Goal: Find specific page/section: Find specific page/section

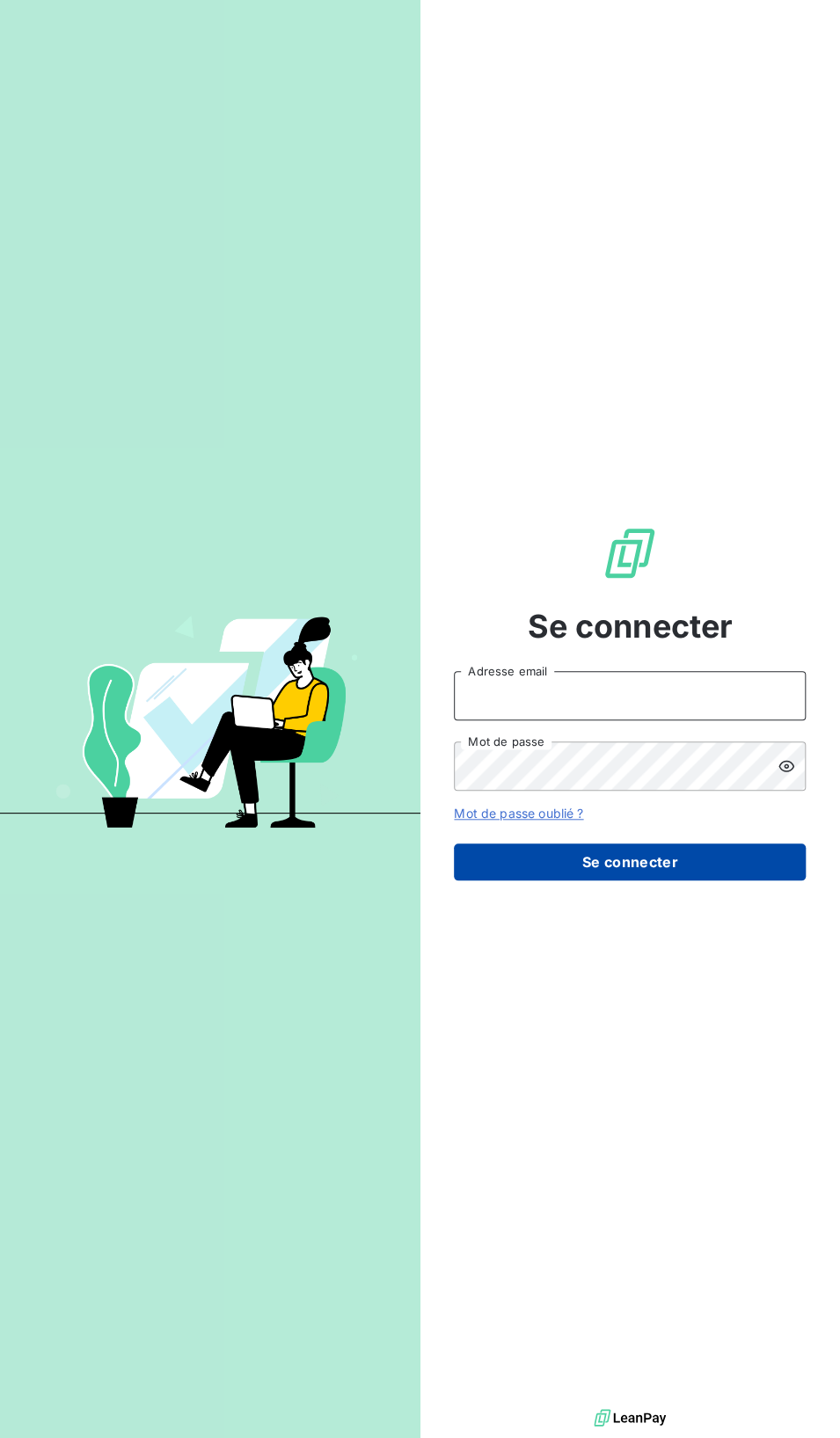
type input "[EMAIL_ADDRESS][DOMAIN_NAME]"
click at [626, 870] on button "Se connecter" at bounding box center [629, 862] width 351 height 37
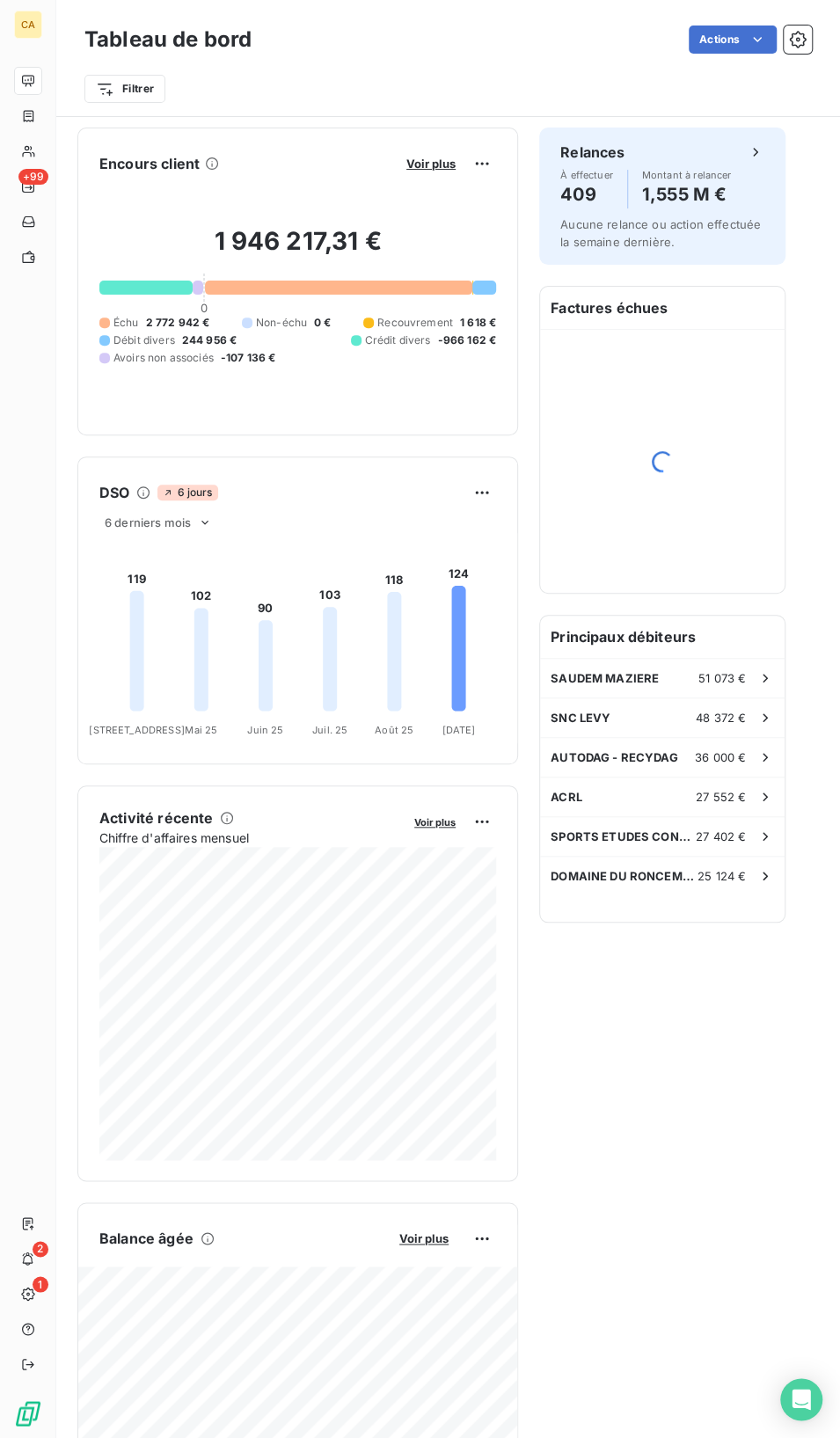
scroll to position [59, 0]
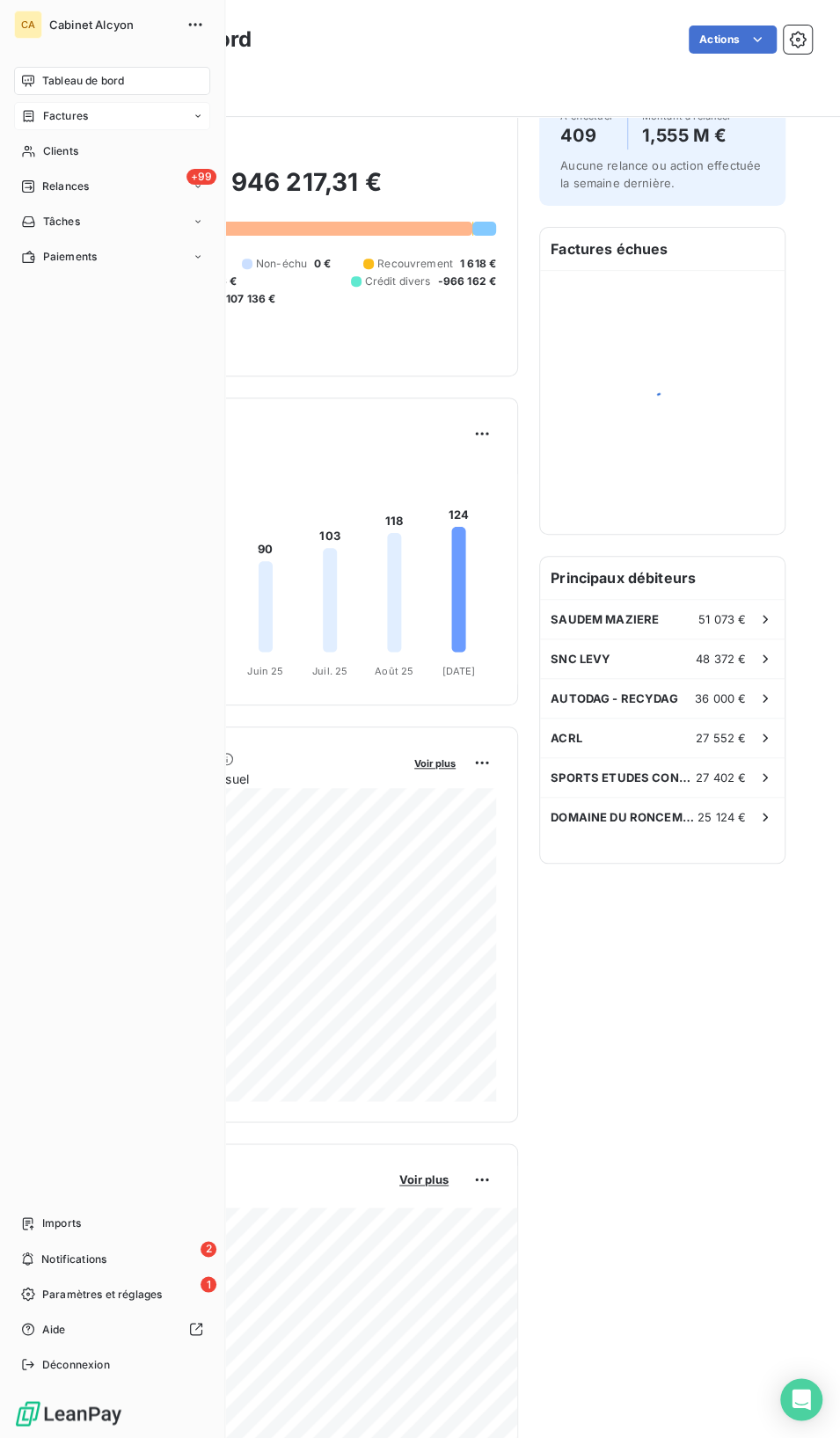
click at [170, 115] on div "Factures" at bounding box center [112, 117] width 196 height 28
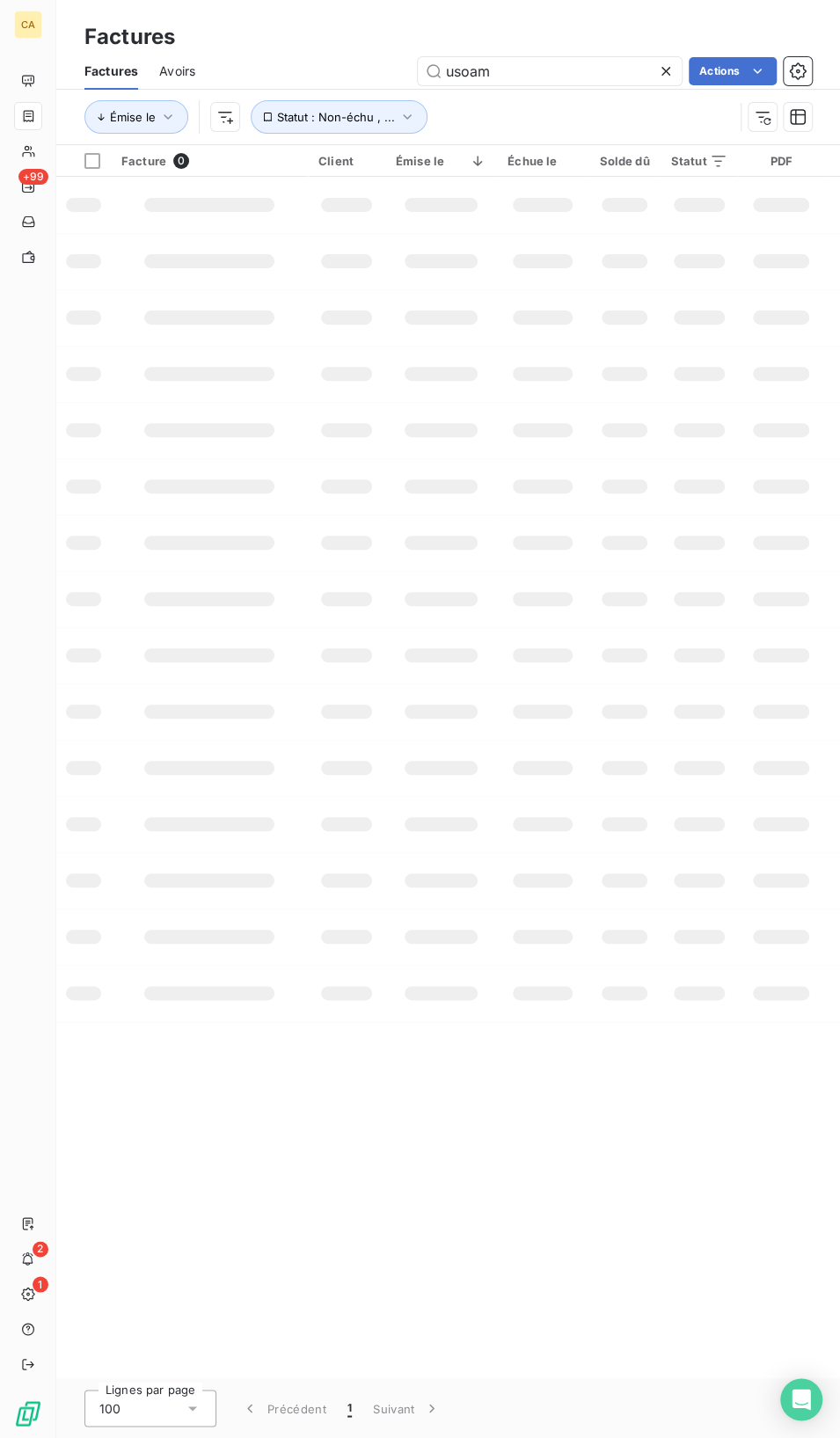
click at [661, 65] on icon at bounding box center [666, 71] width 18 height 18
click at [493, 76] on input "text" at bounding box center [549, 71] width 264 height 28
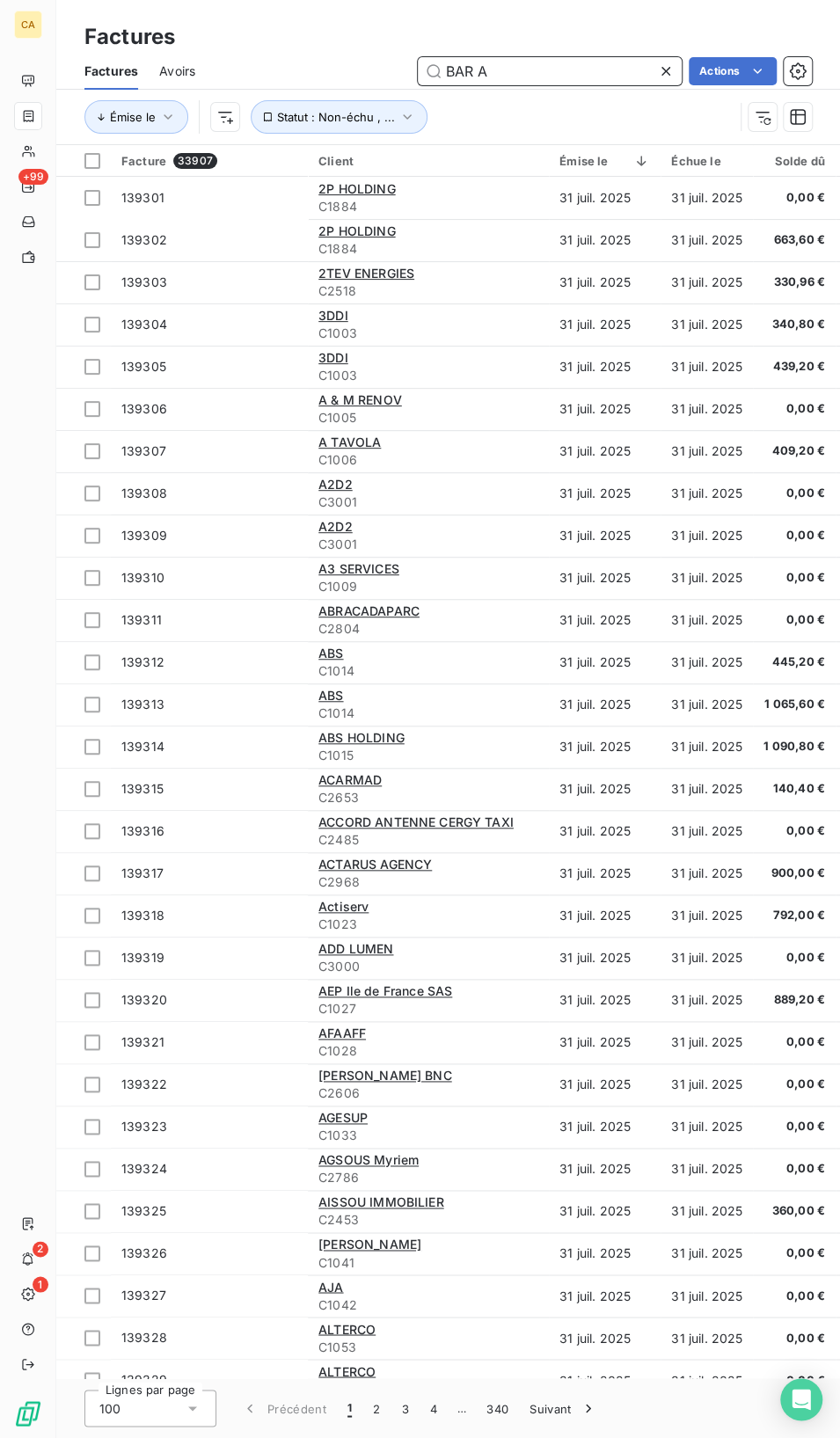
type input "BAR A"
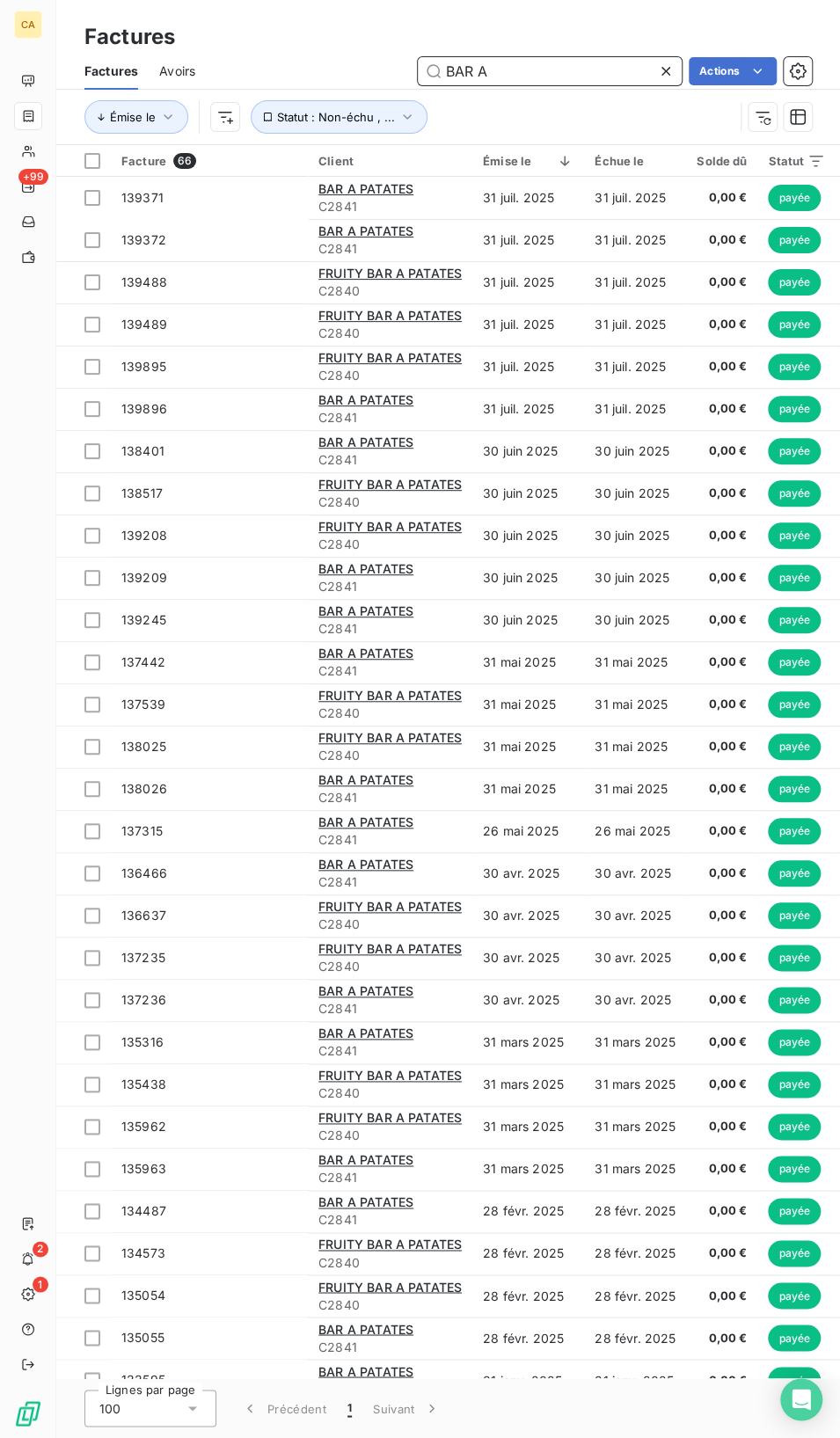
drag, startPoint x: 509, startPoint y: 60, endPoint x: 444, endPoint y: 59, distance: 65.0
click at [444, 59] on input "BAR A" at bounding box center [549, 71] width 264 height 28
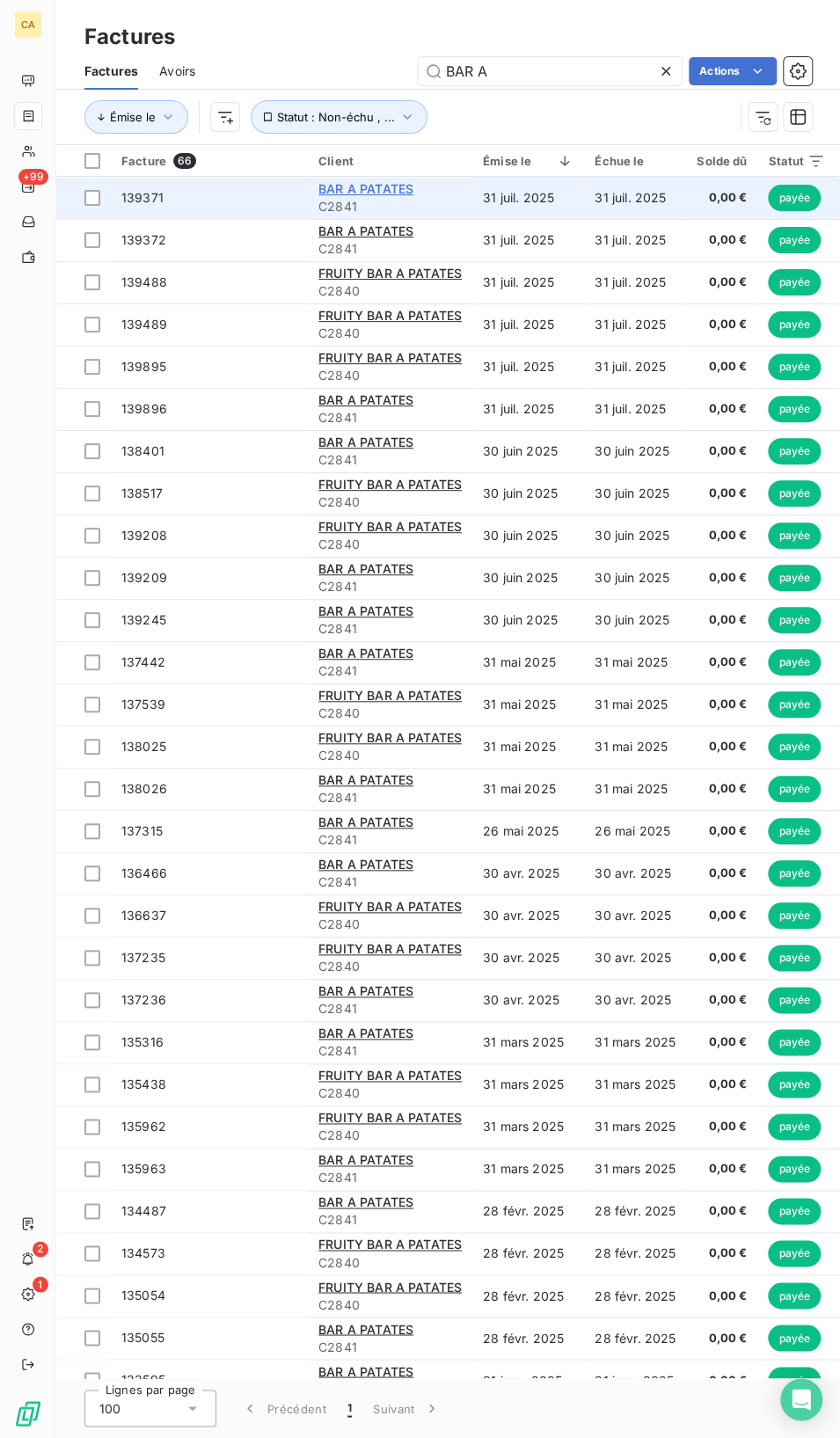
click at [361, 191] on span "BAR A PATATES" at bounding box center [366, 189] width 95 height 15
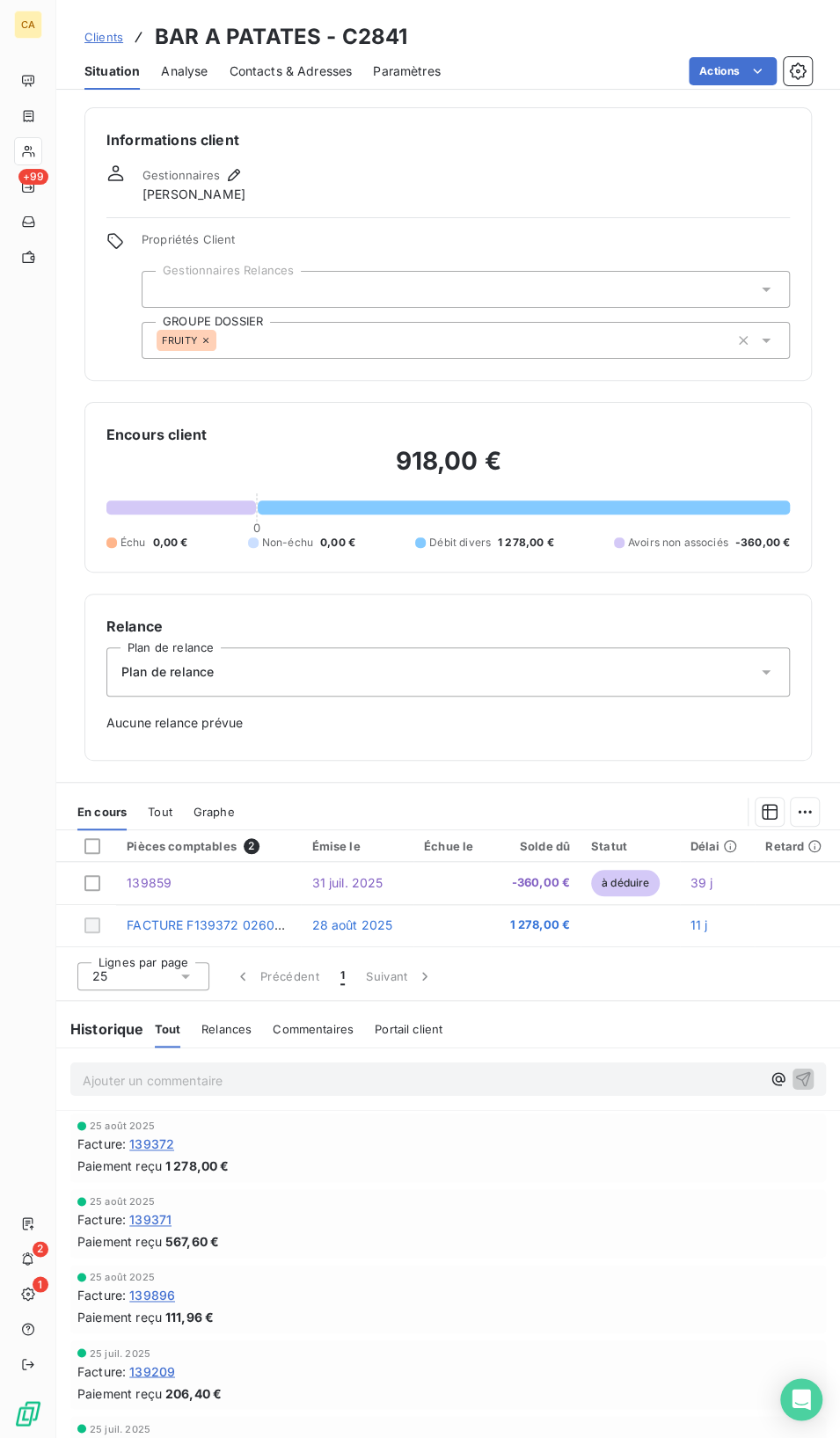
click at [144, 808] on div "En cours Tout Graphe" at bounding box center [447, 812] width 783 height 37
click at [155, 808] on span "Tout" at bounding box center [160, 812] width 25 height 14
